Goal: Find specific page/section: Find specific page/section

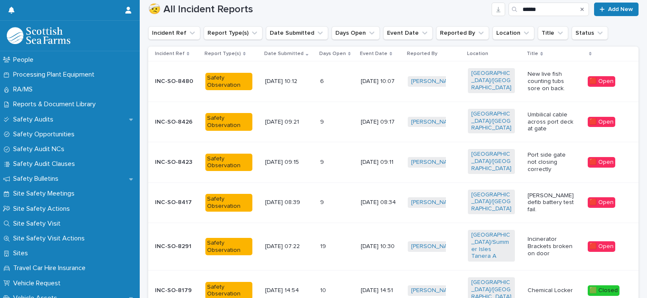
scroll to position [465, 0]
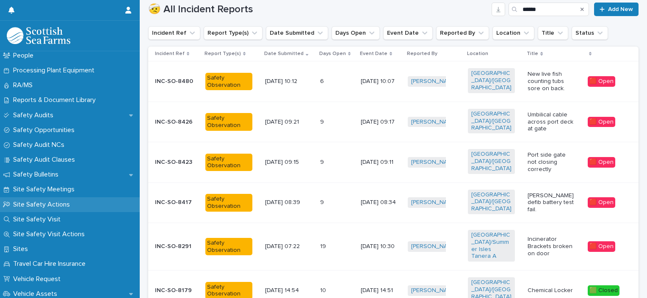
click at [74, 205] on p "Site Safety Actions" at bounding box center [43, 205] width 67 height 8
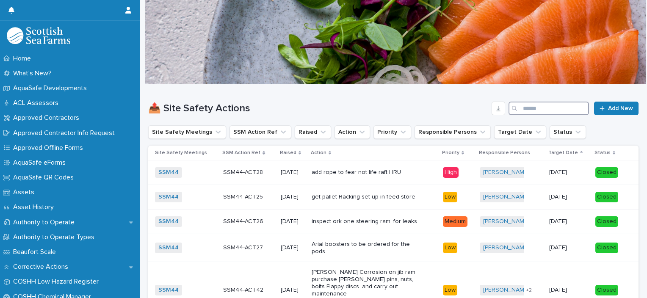
click at [527, 111] on input "Search" at bounding box center [549, 109] width 81 height 14
type input "*"
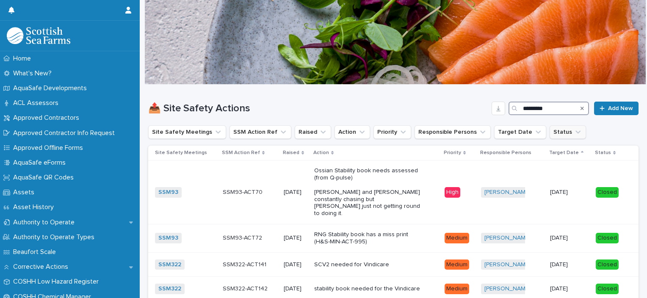
type input "*********"
click at [550, 131] on button "Status" at bounding box center [568, 132] width 36 height 14
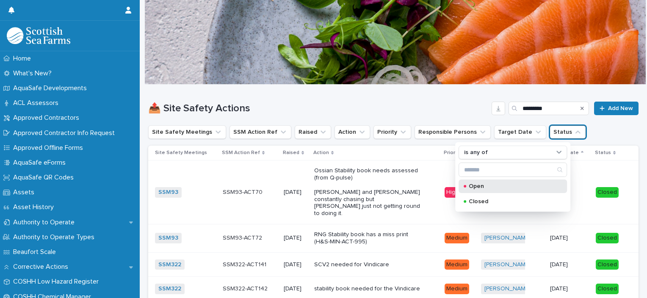
click at [498, 185] on p "Open" at bounding box center [511, 186] width 85 height 6
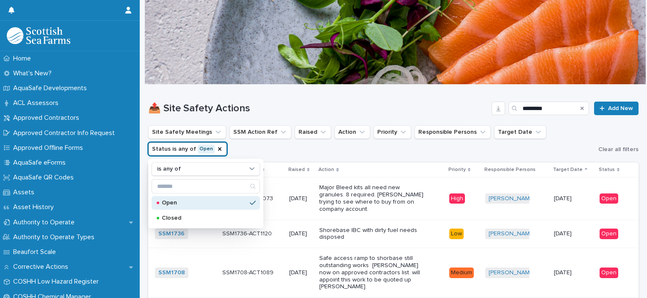
click at [556, 139] on ul "Site Safety Meetings SSM Action Ref Raised Action Priority Responsible Persons …" at bounding box center [372, 141] width 450 height 34
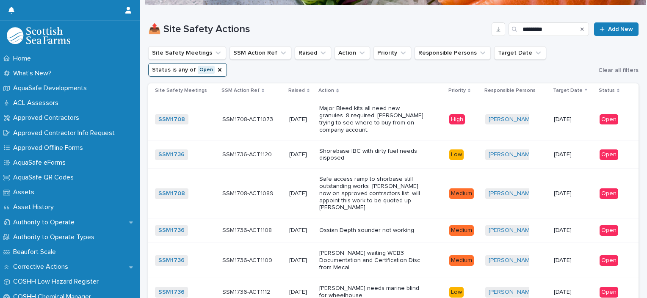
scroll to position [80, 0]
